Goal: Task Accomplishment & Management: Use online tool/utility

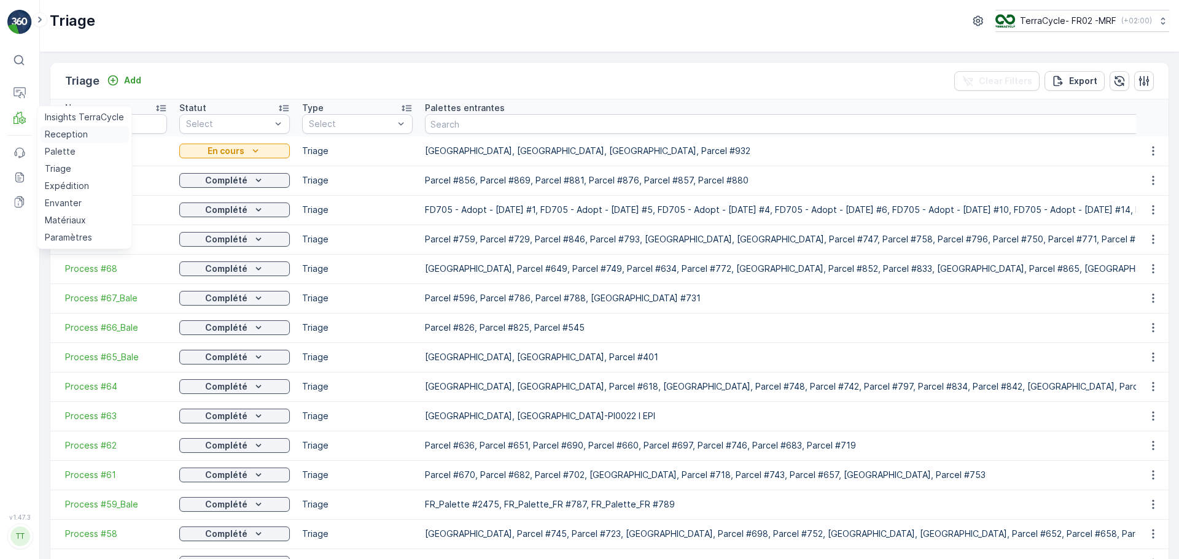
click at [63, 138] on p "Reception" at bounding box center [66, 134] width 43 height 12
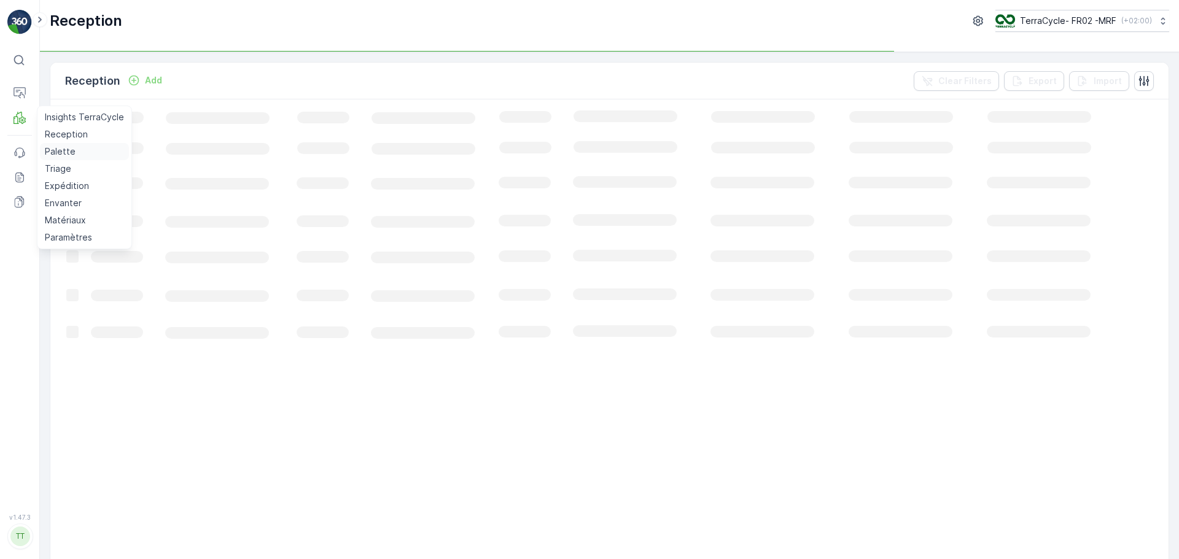
click at [65, 150] on p "Palette" at bounding box center [60, 152] width 31 height 12
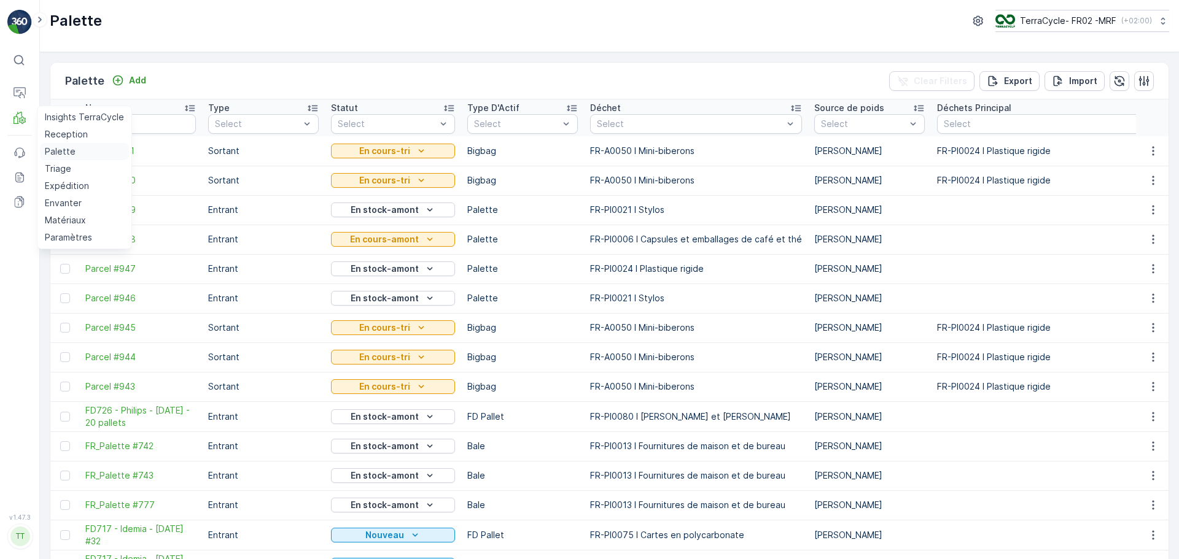
click at [58, 152] on p "Palette" at bounding box center [60, 152] width 31 height 12
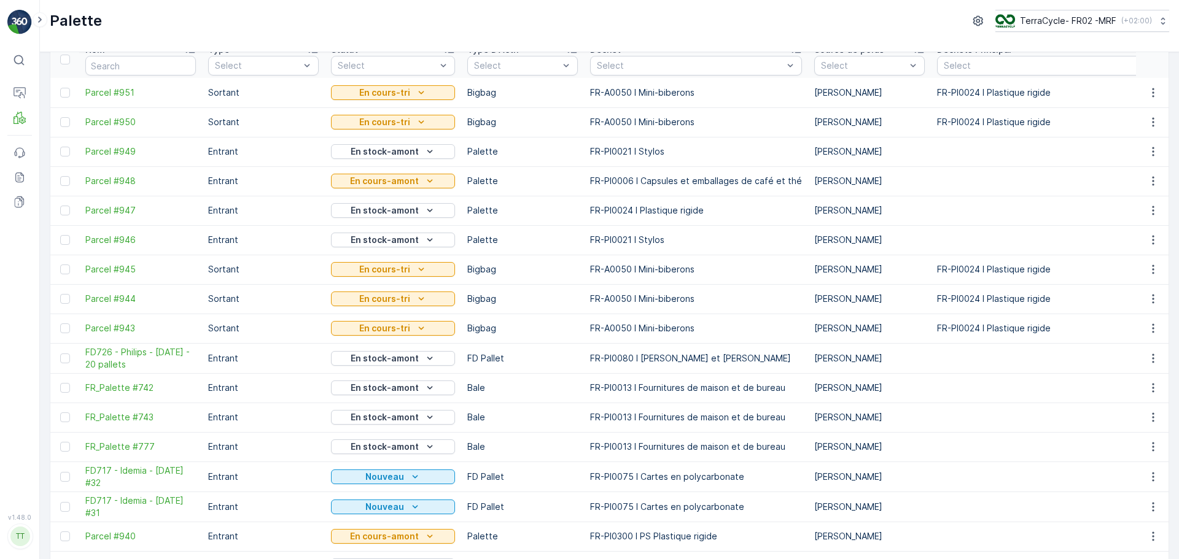
scroll to position [184, 0]
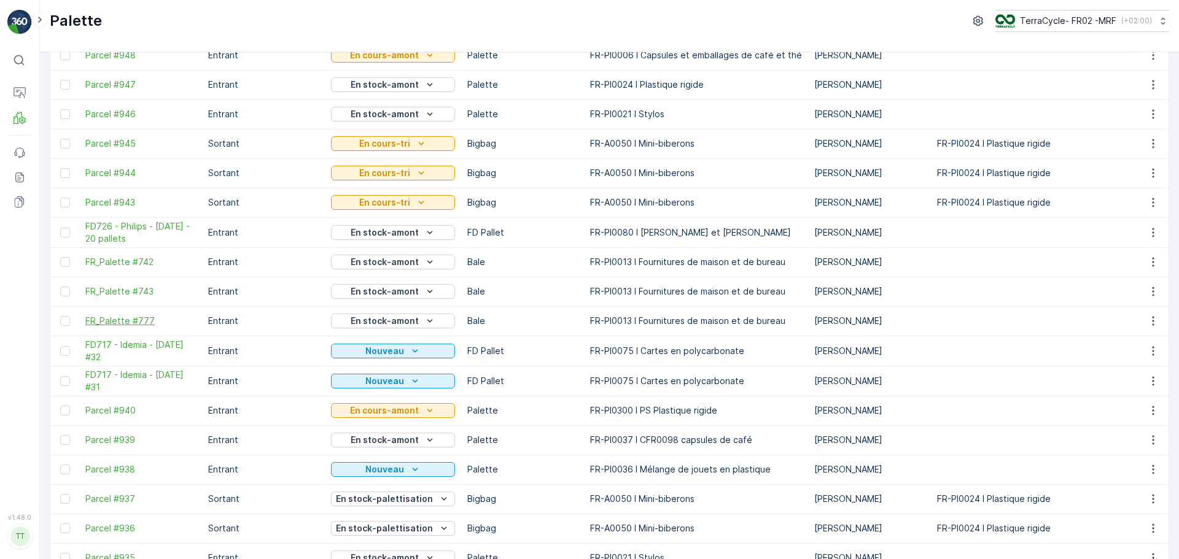
click at [142, 321] on span "FR_Palette #777" at bounding box center [140, 321] width 111 height 12
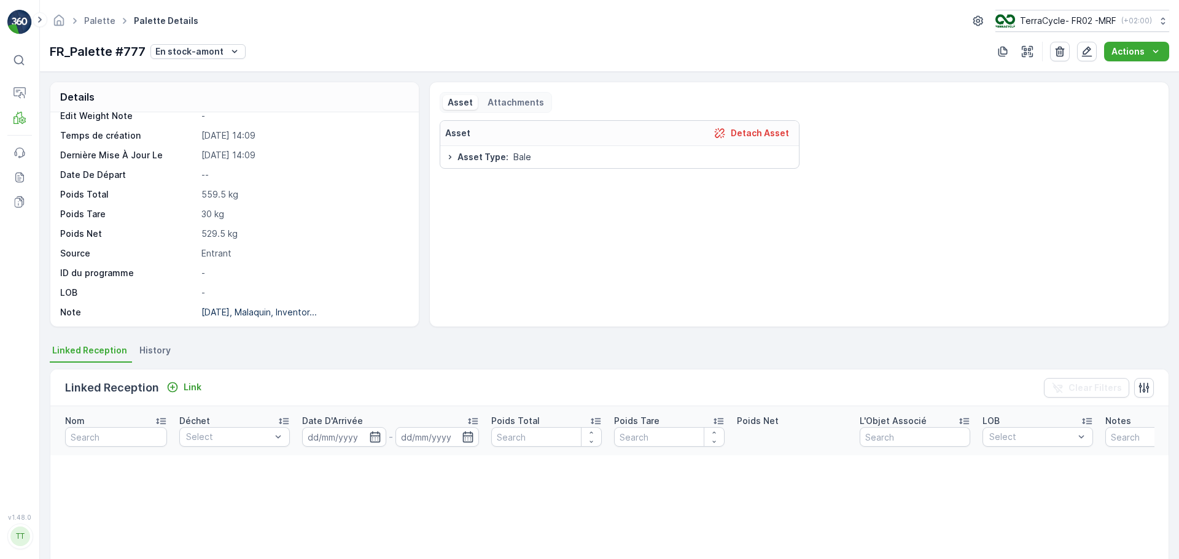
scroll to position [93, 0]
click at [265, 312] on p "26/05/2025, Malaquin, Inventor..." at bounding box center [258, 310] width 115 height 10
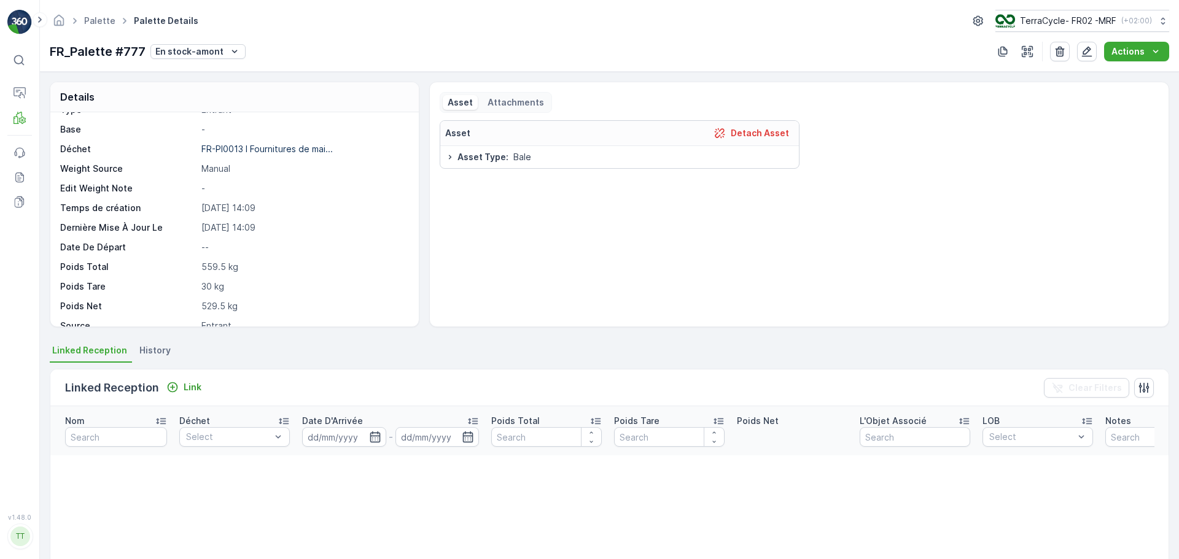
scroll to position [0, 0]
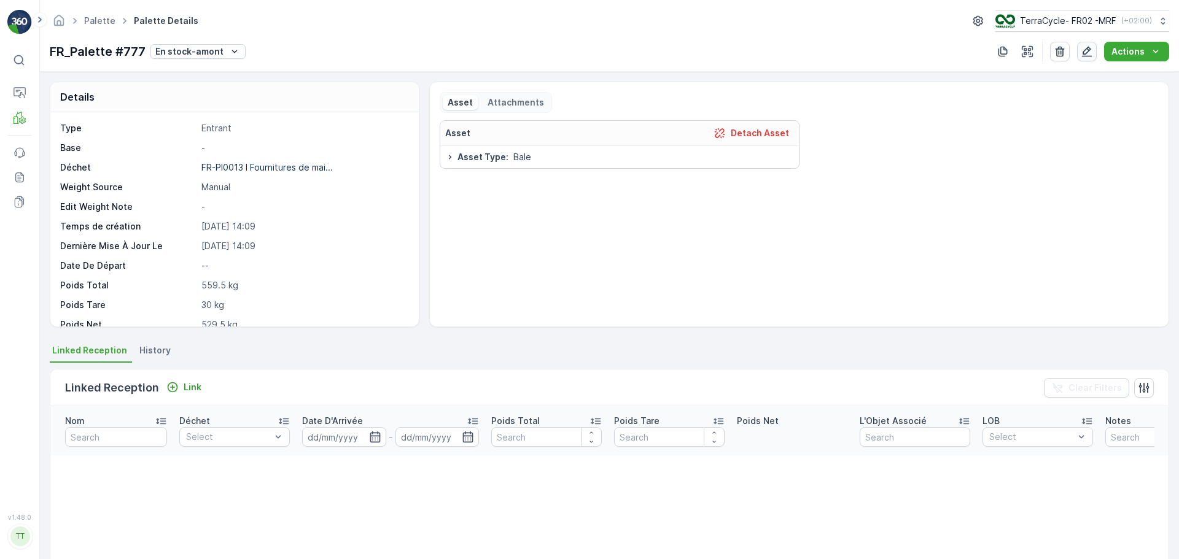
click at [1085, 50] on icon "button" at bounding box center [1087, 51] width 12 height 12
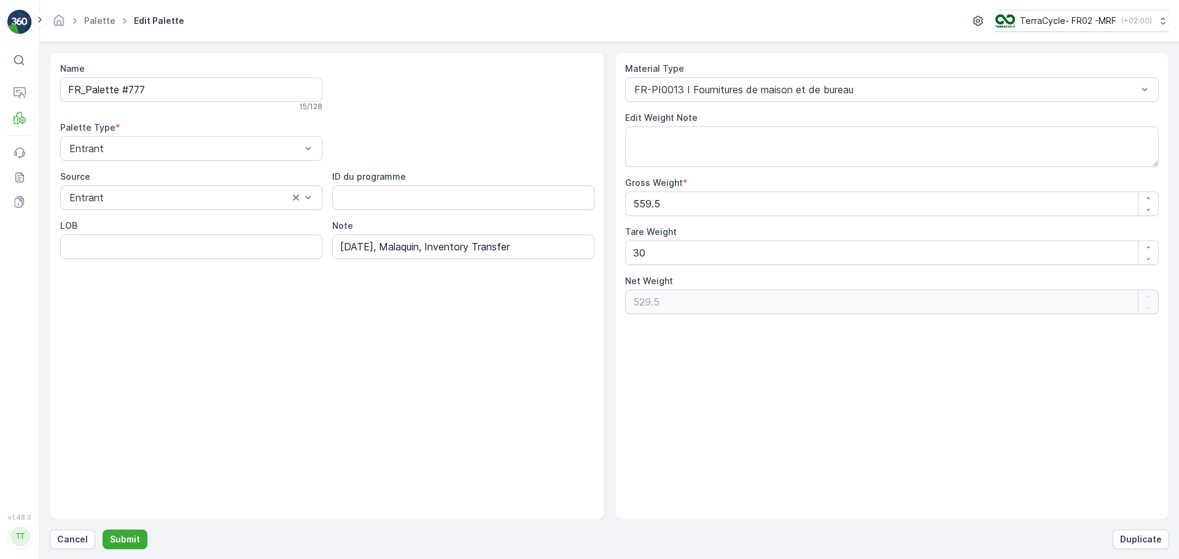
click at [702, 74] on div "Material Type" at bounding box center [892, 69] width 534 height 12
click at [714, 88] on div at bounding box center [886, 89] width 506 height 11
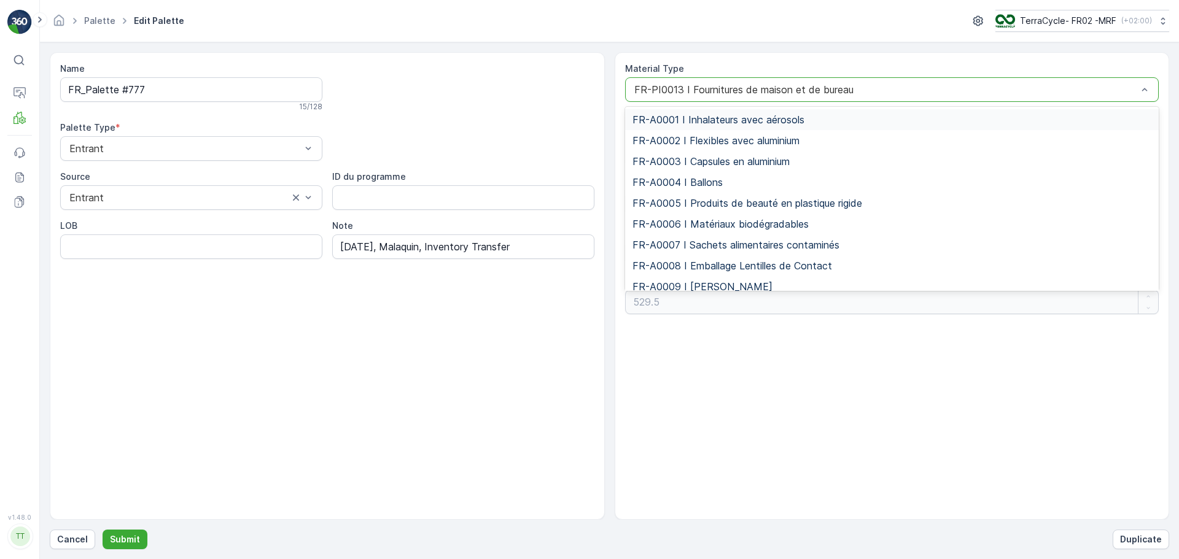
click at [715, 98] on div "FR-PI0013 I Fournitures de maison et de bureau" at bounding box center [892, 89] width 534 height 25
click at [883, 90] on div at bounding box center [886, 89] width 506 height 11
click at [882, 90] on div at bounding box center [886, 89] width 506 height 11
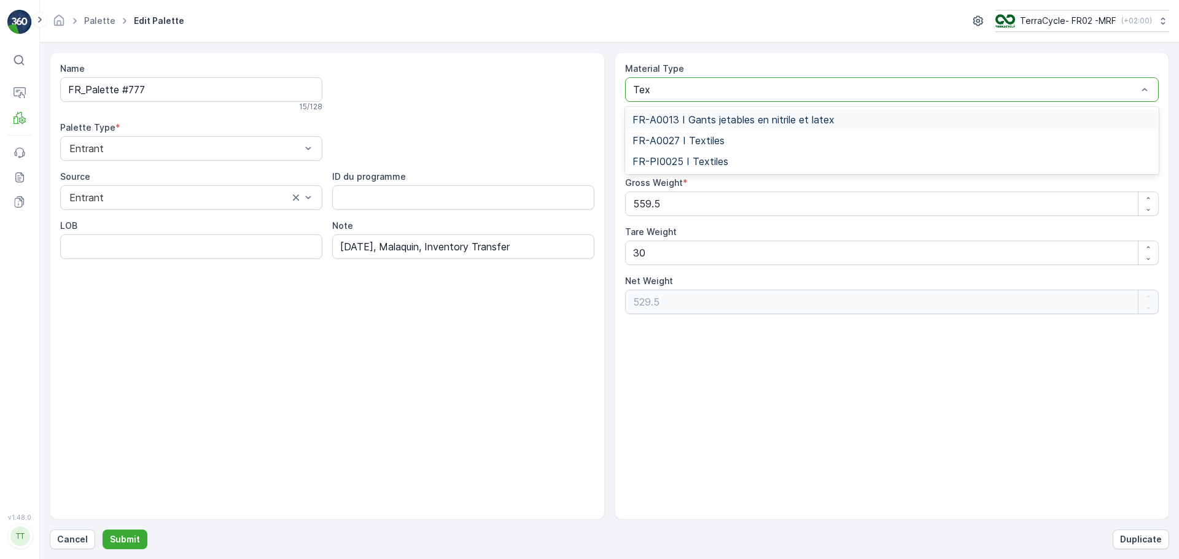
type input "Text"
click at [707, 140] on span "FR-PI0025 I Textiles" at bounding box center [680, 140] width 96 height 11
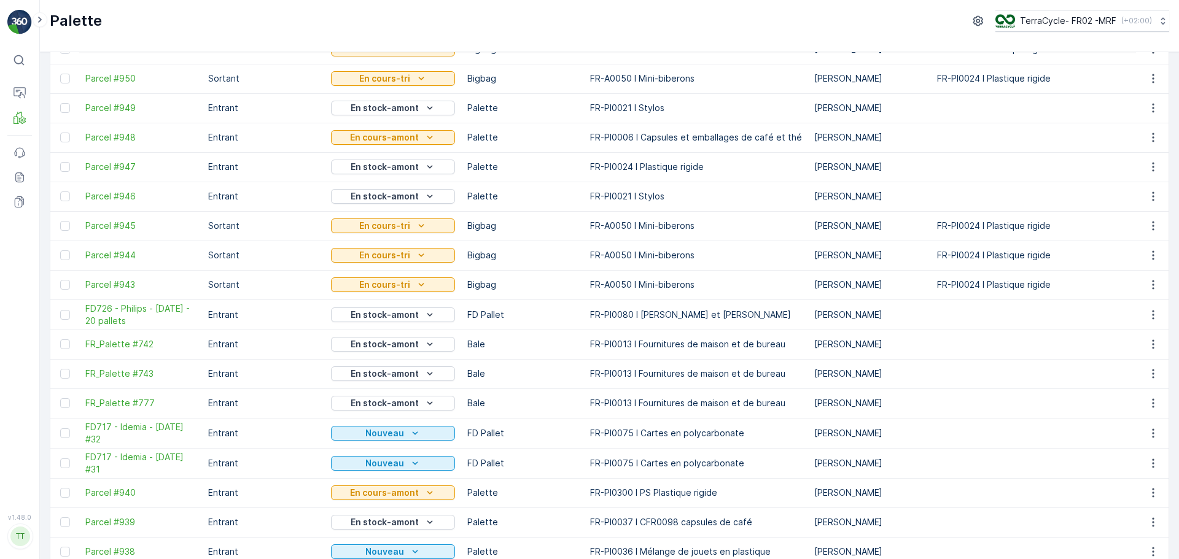
scroll to position [123, 0]
